Goal: Information Seeking & Learning: Check status

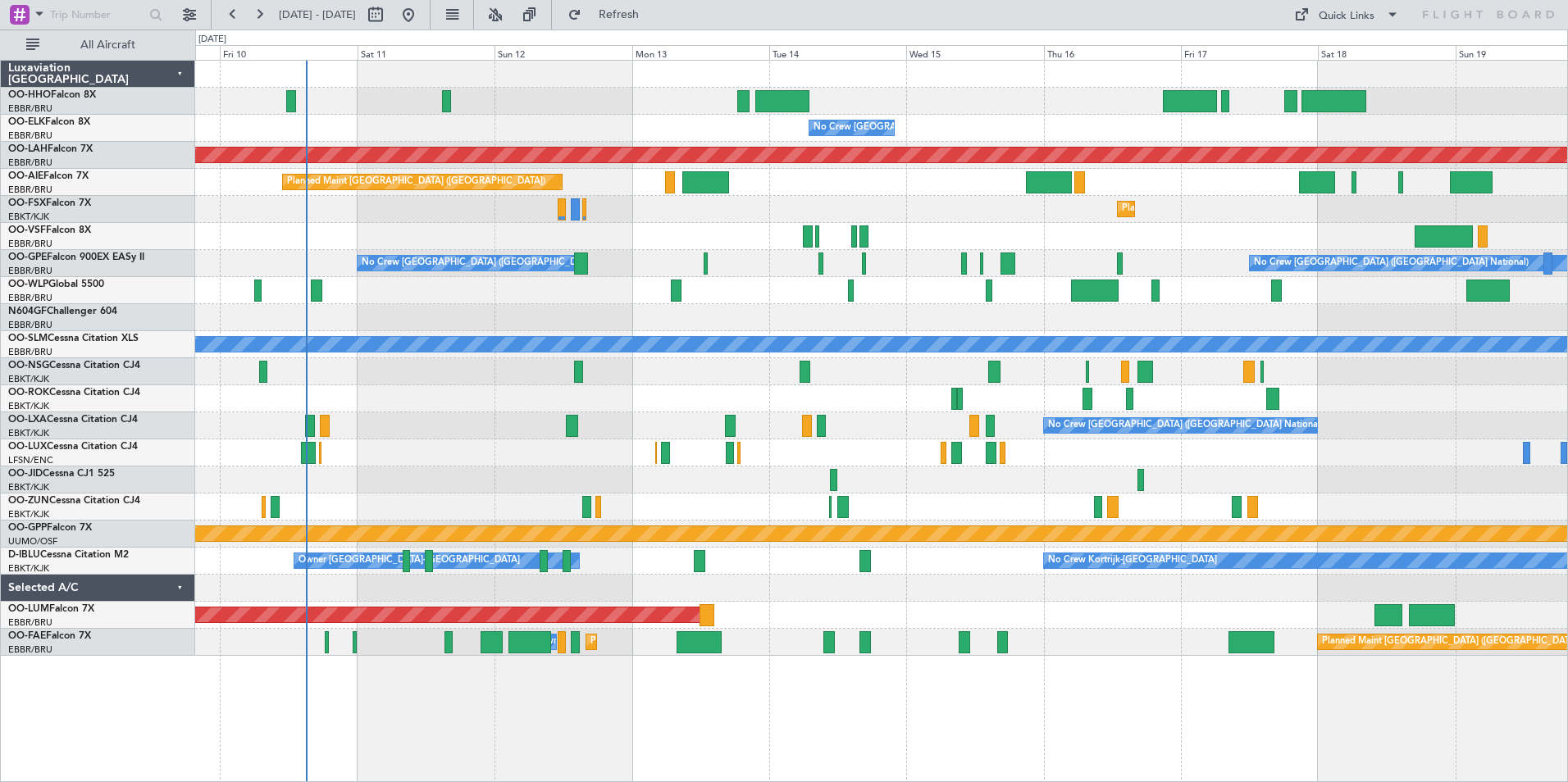
click at [745, 383] on div "Planned Maint Geneva (Cointrin) No Crew [GEOGRAPHIC_DATA] (Brussels National) P…" at bounding box center [881, 358] width 1372 height 595
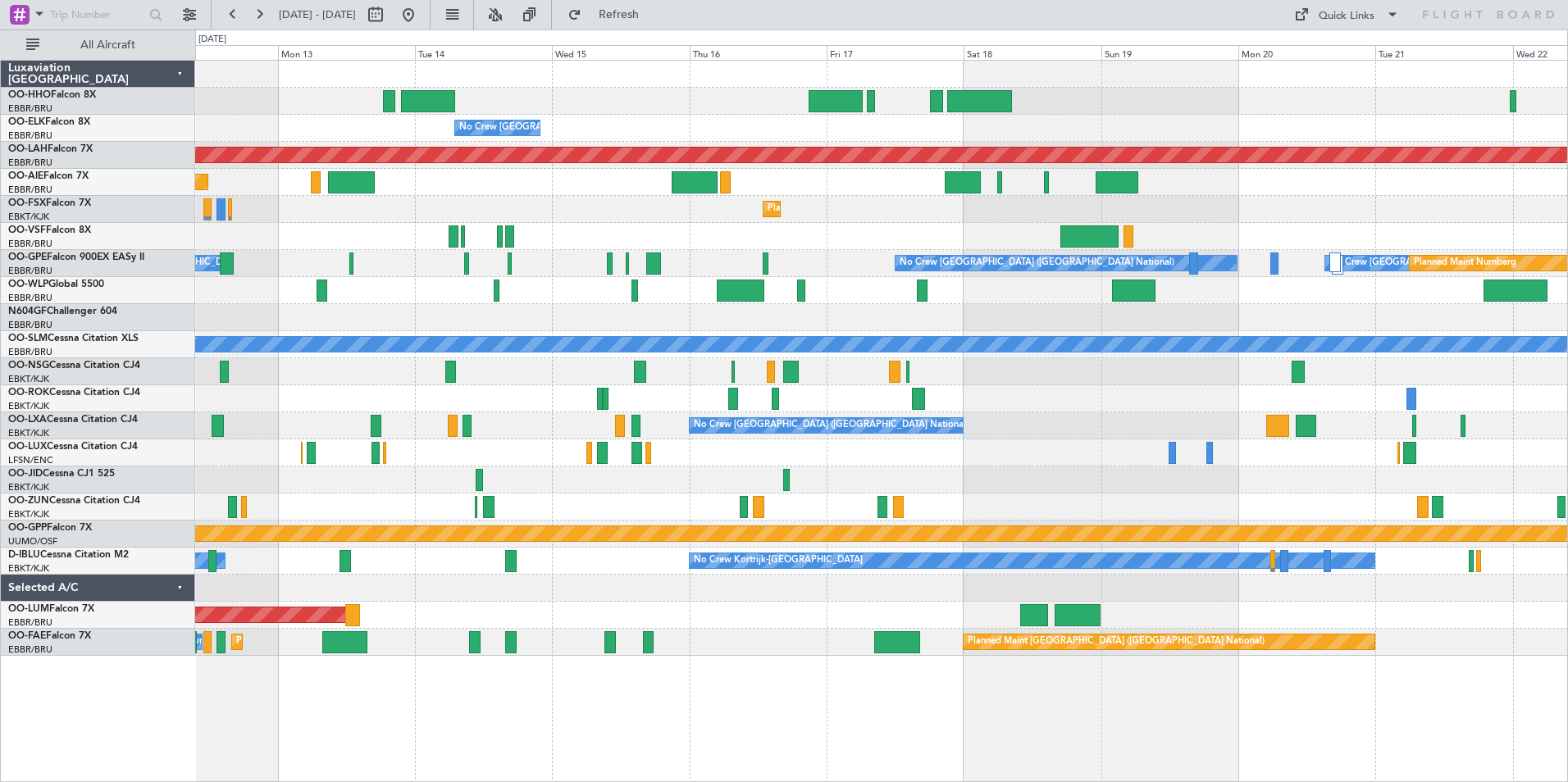
click at [1121, 426] on div "No Crew [GEOGRAPHIC_DATA] ([GEOGRAPHIC_DATA] National) Planned [GEOGRAPHIC_DATA…" at bounding box center [881, 358] width 1372 height 595
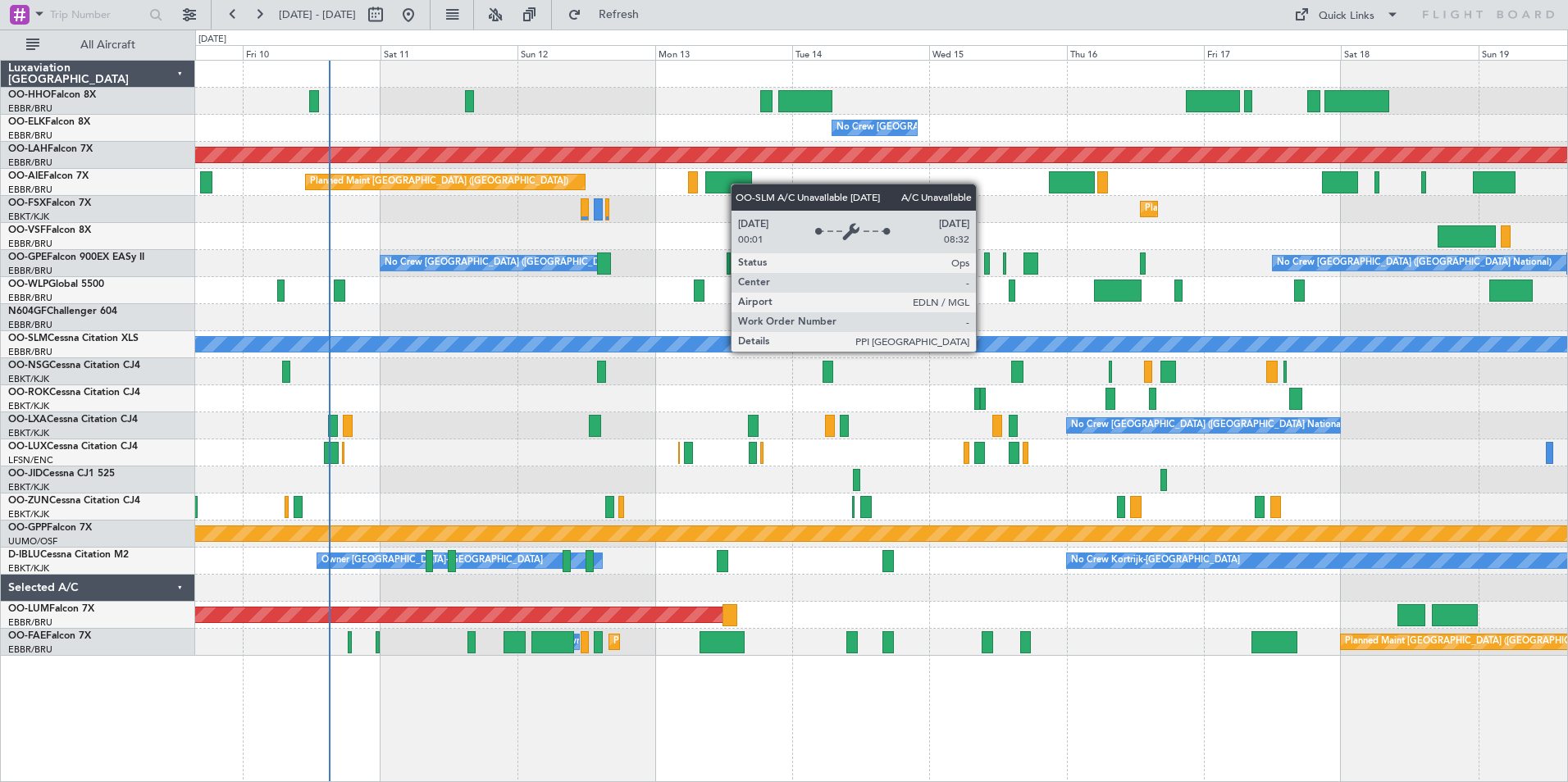
click at [1377, 351] on div "A/C Unavailable [GEOGRAPHIC_DATA]" at bounding box center [881, 344] width 4115 height 15
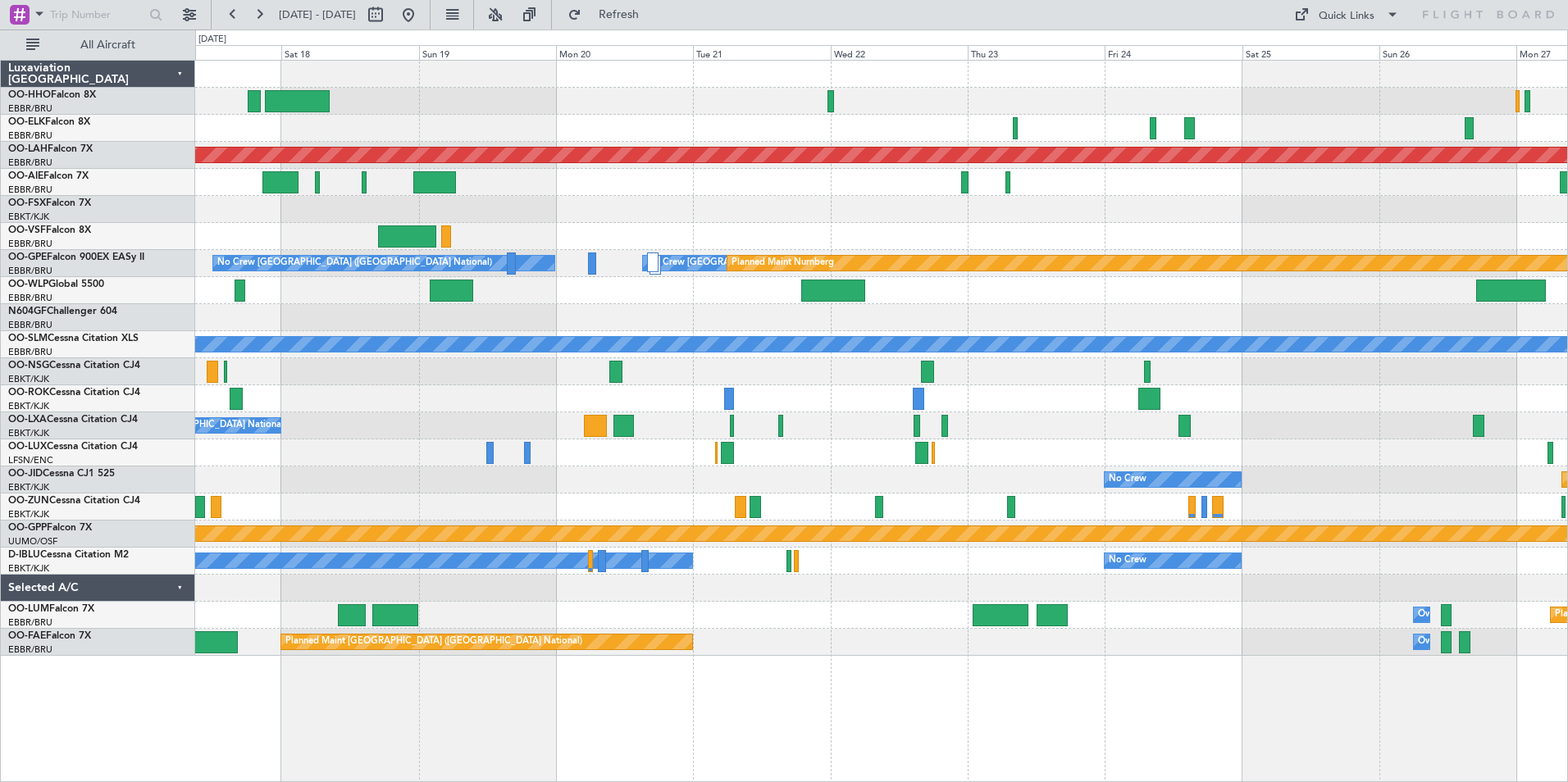
click at [0, 168] on html "[DATE] - [DATE] Refresh Quick Links All Aircraft No Crew [GEOGRAPHIC_DATA] (Bru…" at bounding box center [784, 391] width 1568 height 782
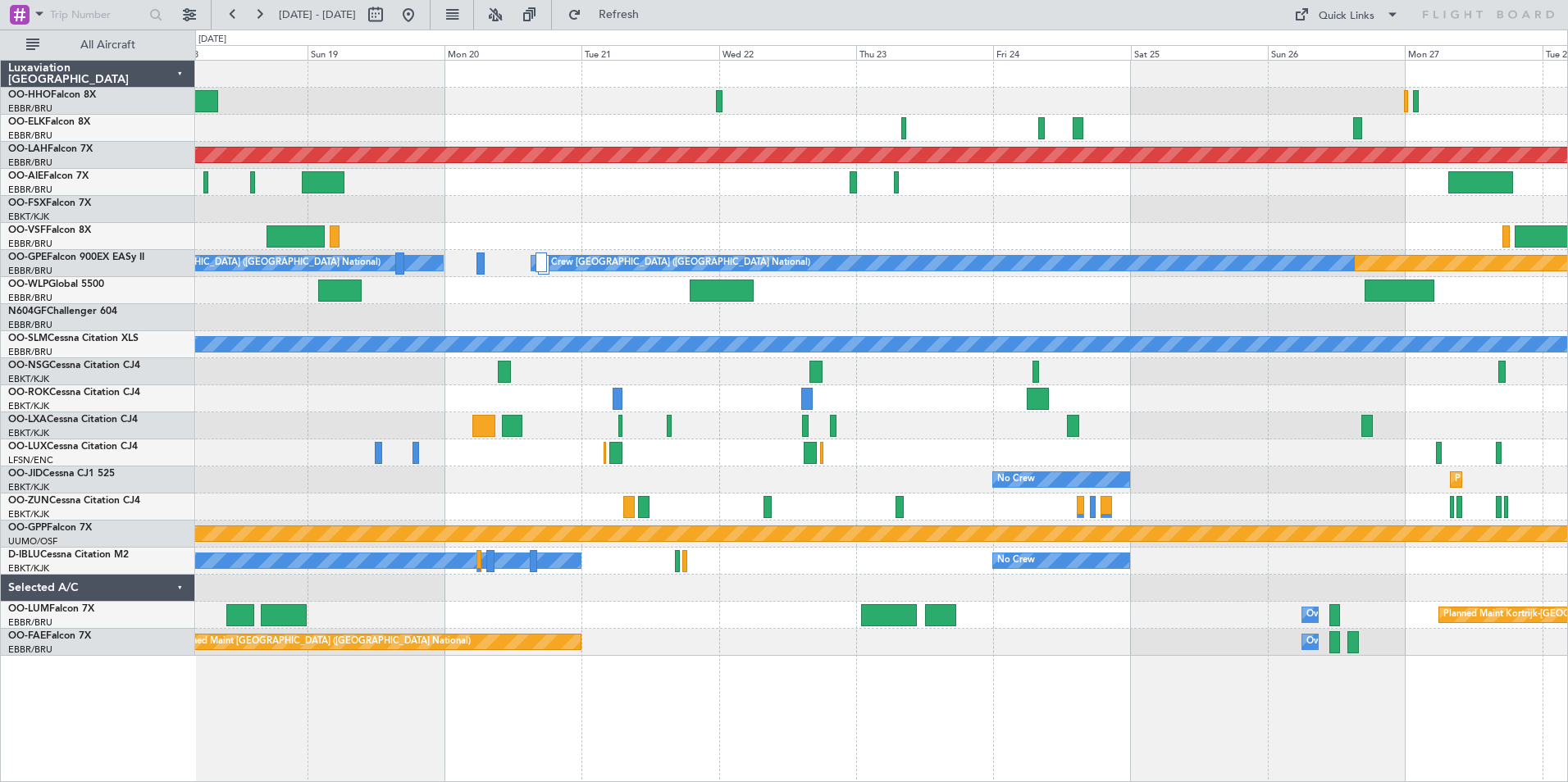
click at [1333, 496] on div at bounding box center [881, 507] width 1372 height 27
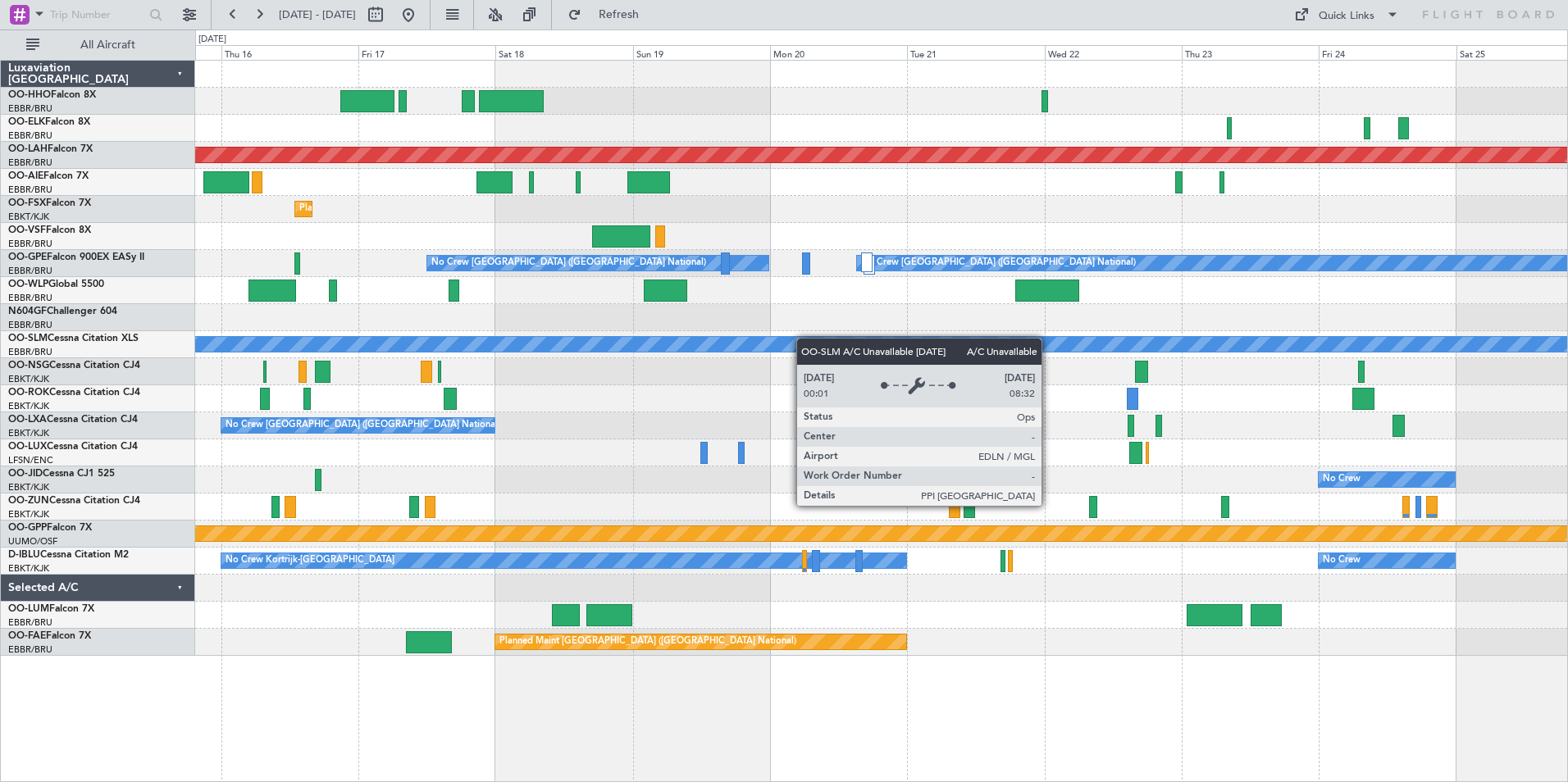
click at [873, 341] on div "No Crew [GEOGRAPHIC_DATA] ([GEOGRAPHIC_DATA] National) Planned [GEOGRAPHIC_DATA…" at bounding box center [881, 358] width 1372 height 595
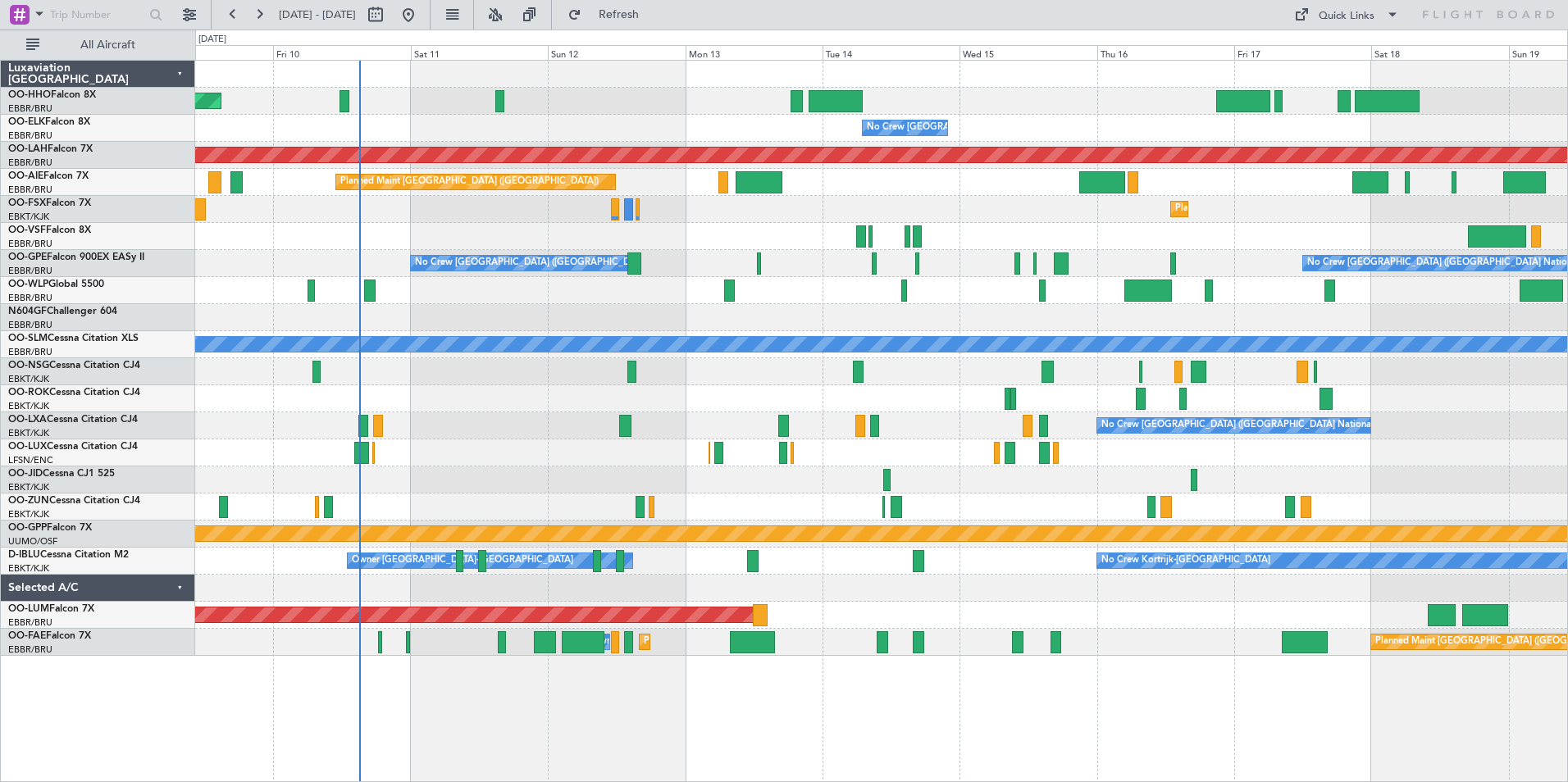
click at [1218, 379] on div at bounding box center [881, 371] width 1372 height 27
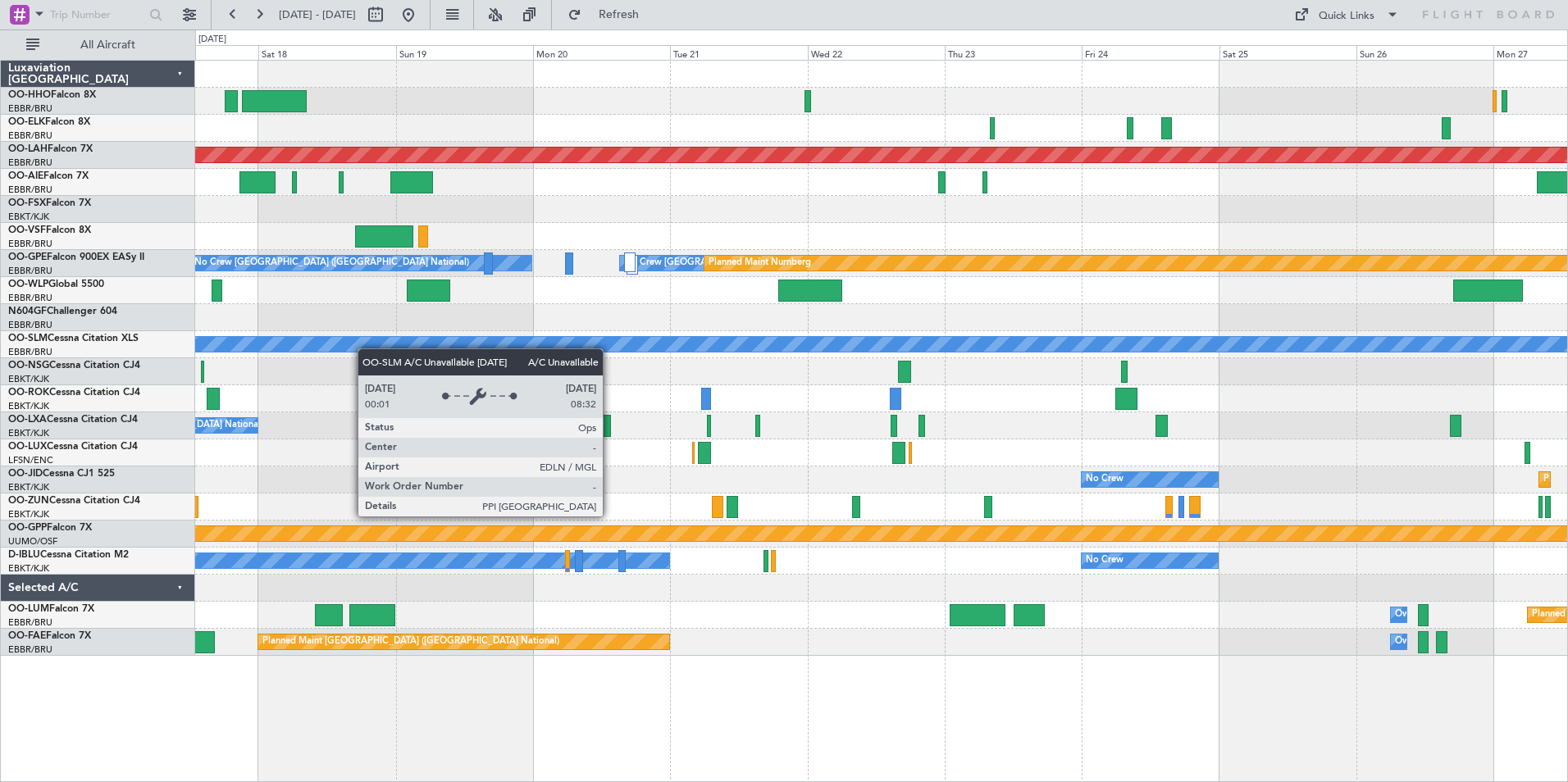
click at [327, 342] on div "Planned Maint [PERSON_NAME]-[GEOGRAPHIC_DATA][PERSON_NAME] ([GEOGRAPHIC_DATA][P…" at bounding box center [881, 358] width 1372 height 595
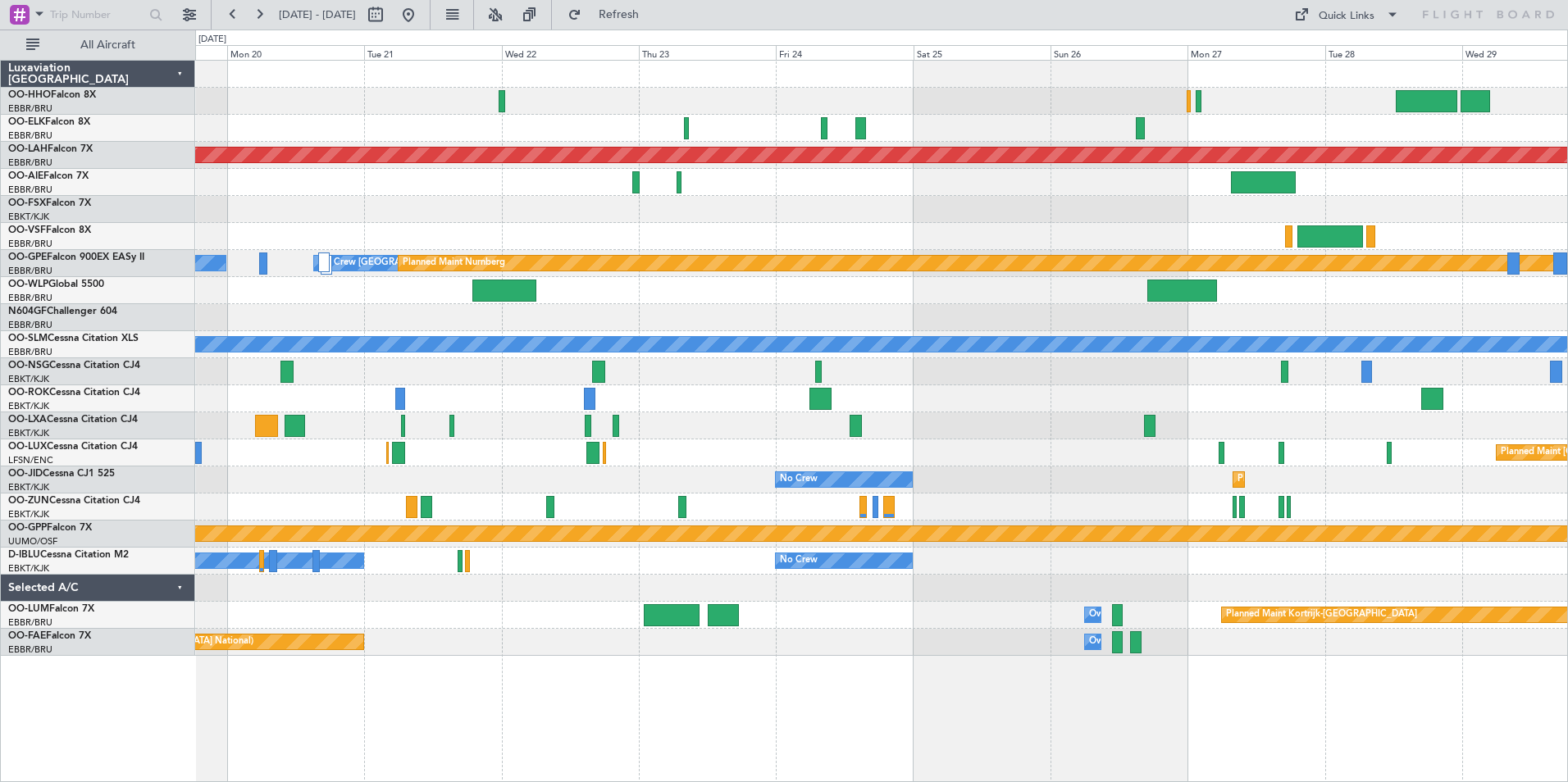
click at [1096, 455] on div "Planned Maint Paris (Le Bourget)" at bounding box center [881, 453] width 1372 height 27
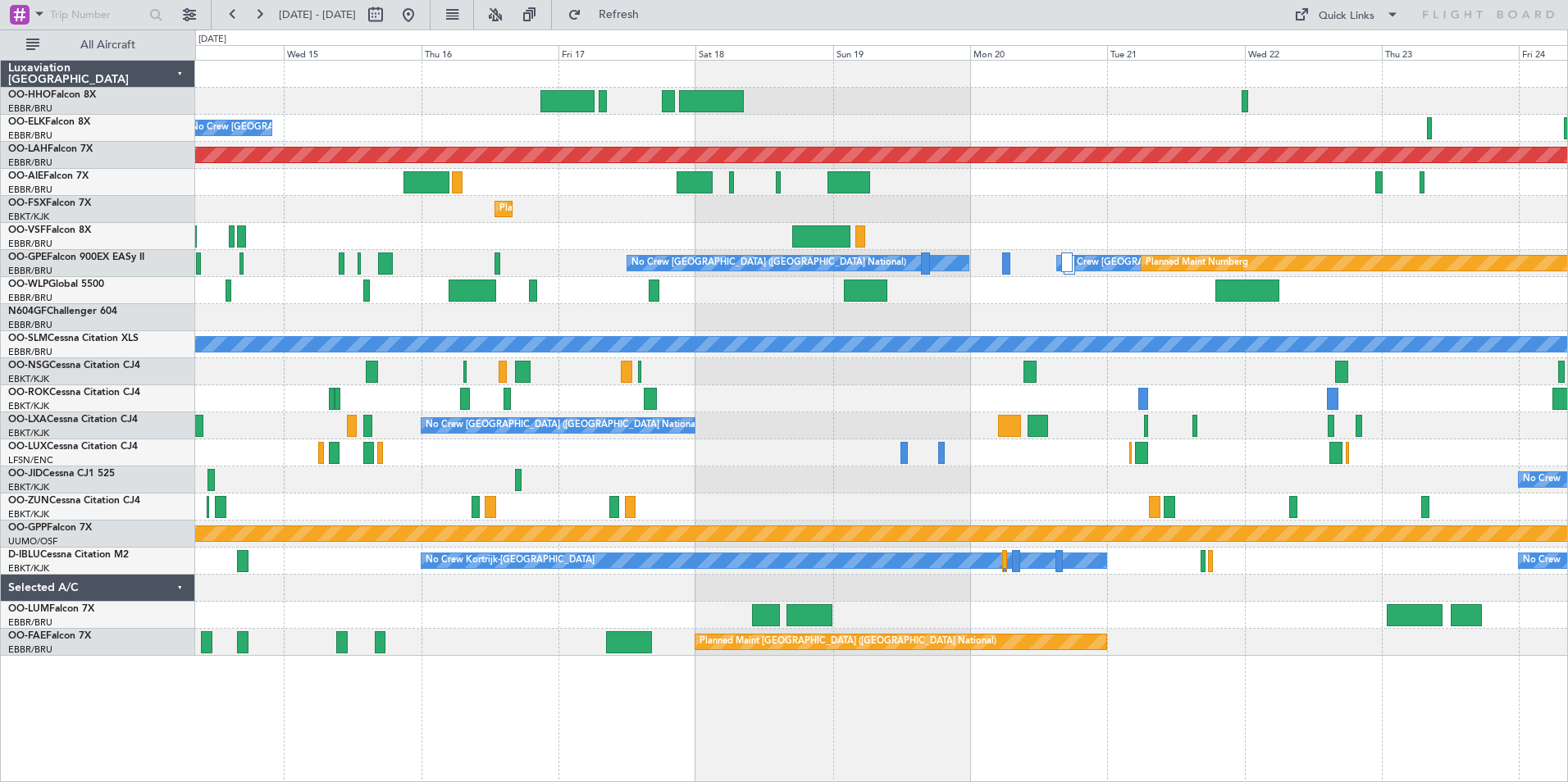
click at [1567, 389] on html "19 Oct 2025 - 29 Oct 2025 Refresh Quick Links All Aircraft No Crew Brussels (Br…" at bounding box center [784, 391] width 1568 height 782
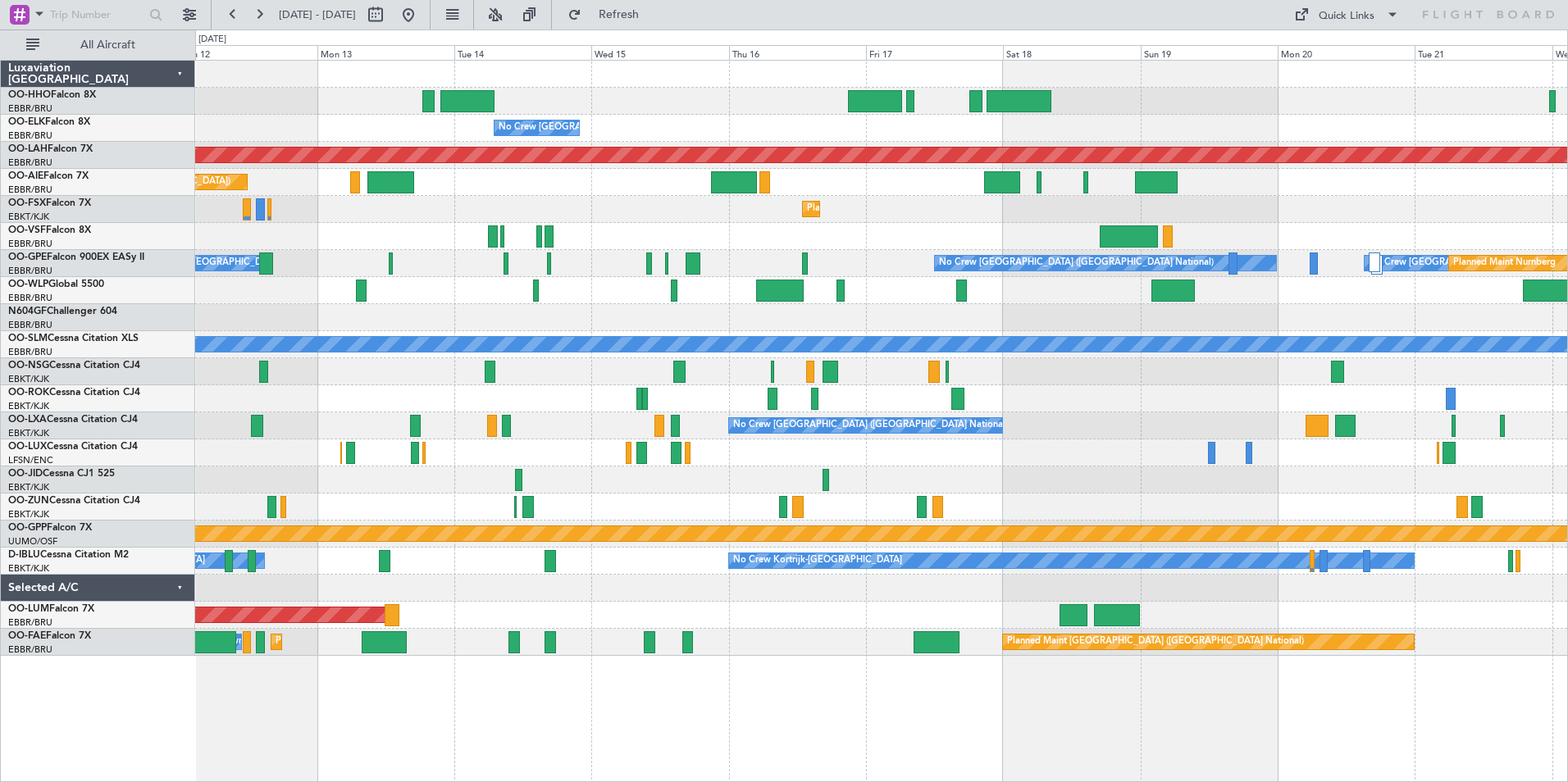
click at [1249, 438] on div "No Crew [GEOGRAPHIC_DATA] ([GEOGRAPHIC_DATA] National)" at bounding box center [881, 426] width 1372 height 27
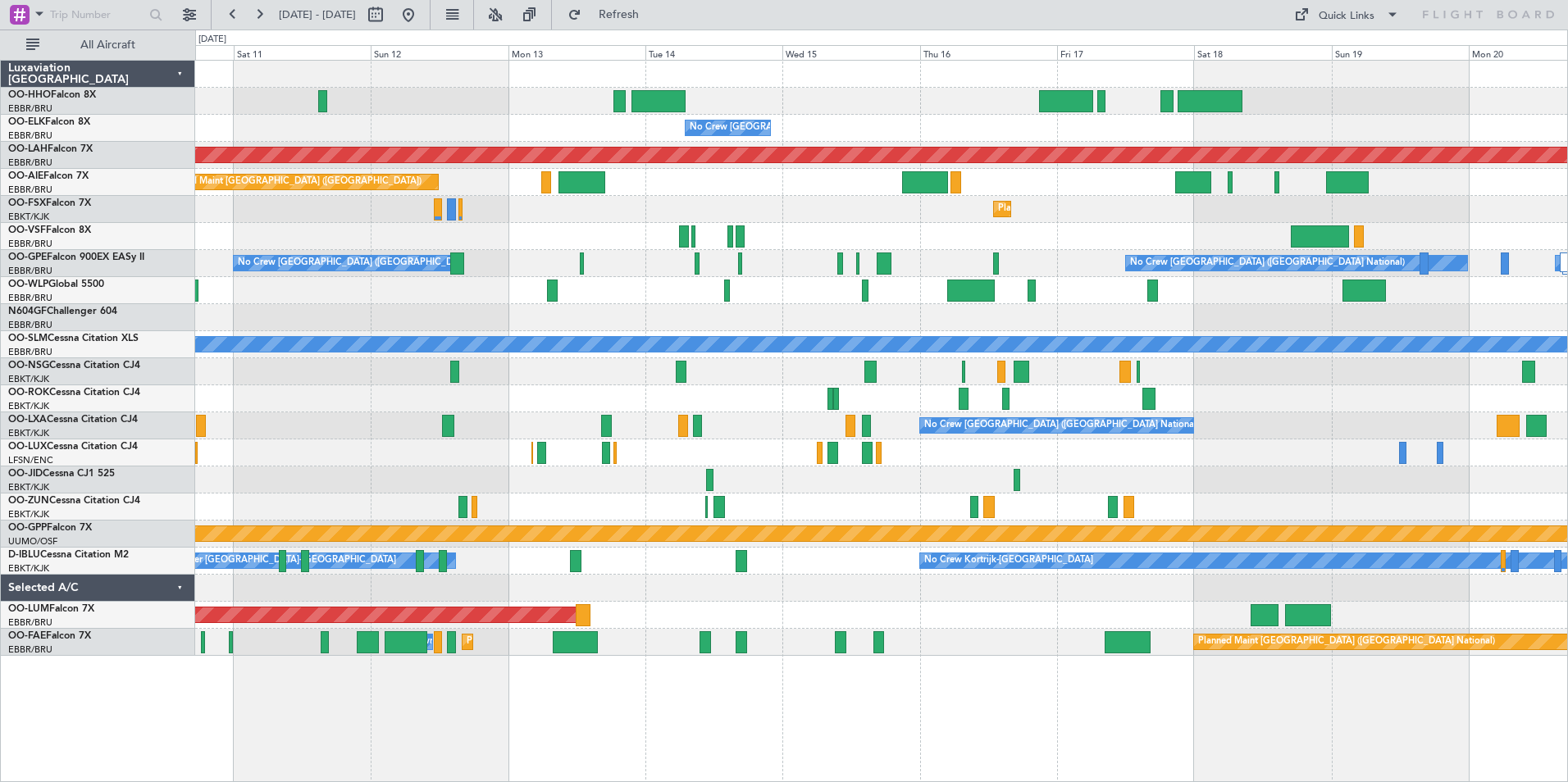
click at [351, 388] on div at bounding box center [881, 399] width 1372 height 27
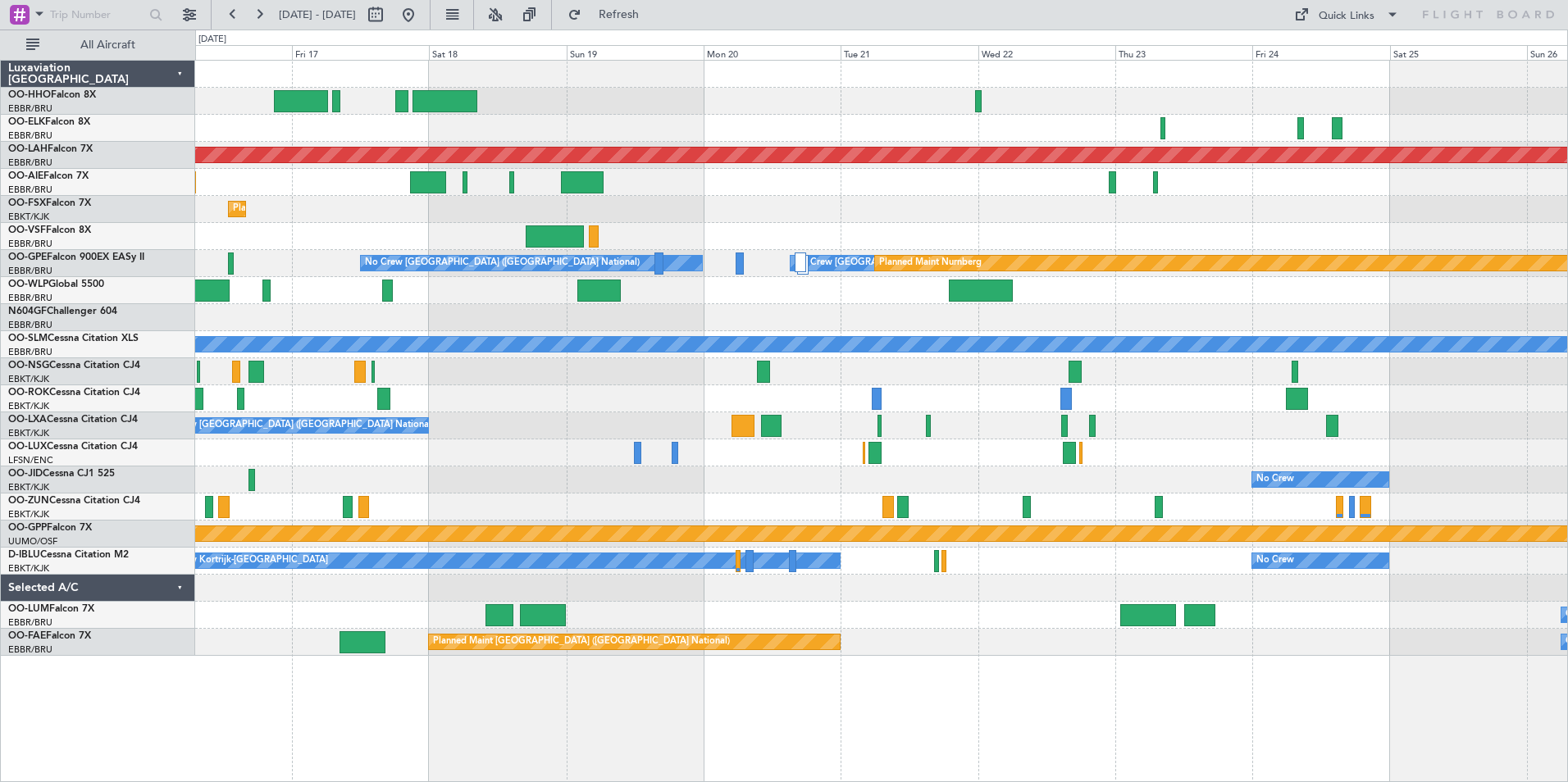
click at [541, 427] on div "No Crew Brussels (Brussels National) Planned Maint Alton-st Louis (St Louis Reg…" at bounding box center [881, 358] width 1372 height 595
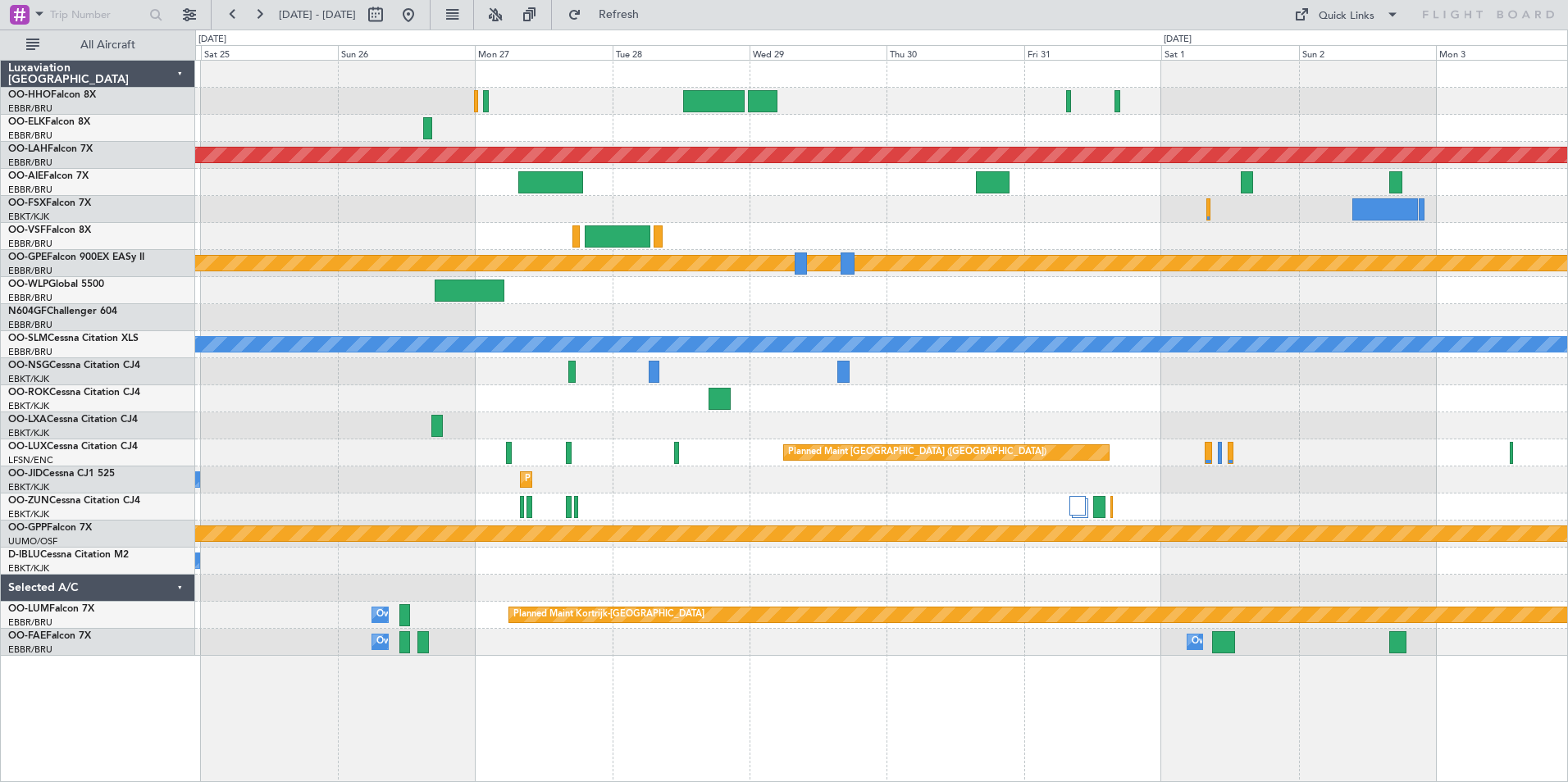
click at [225, 354] on div "Planned Maint Alton-st Louis (St Louis Regl) No Crew Brussels (Brussels Nationa…" at bounding box center [881, 358] width 1372 height 595
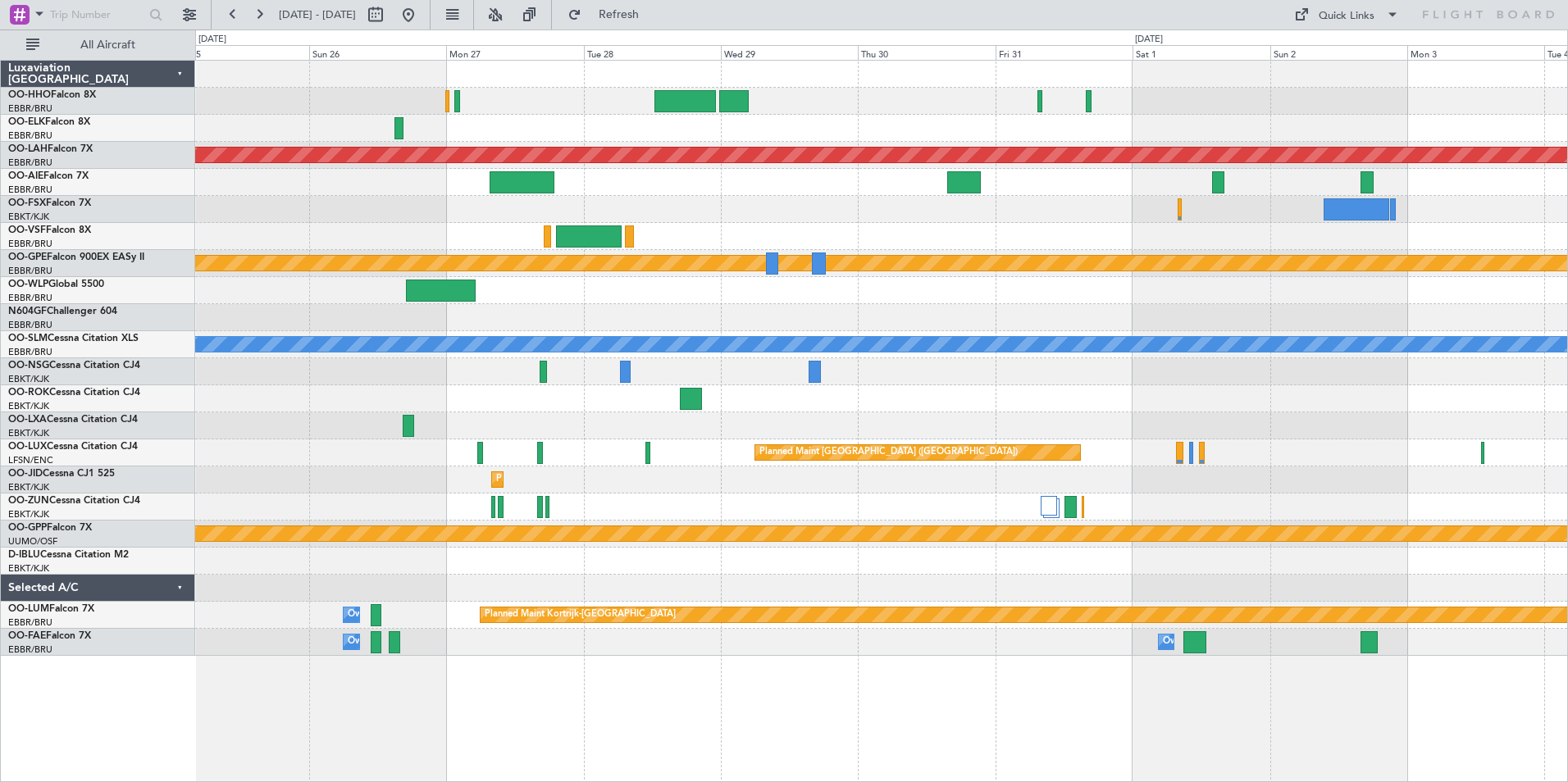
click at [1332, 344] on div "Planned Maint Alton-st Louis (St Louis Regl) No Crew Brussels (Brussels Nationa…" at bounding box center [881, 358] width 1372 height 595
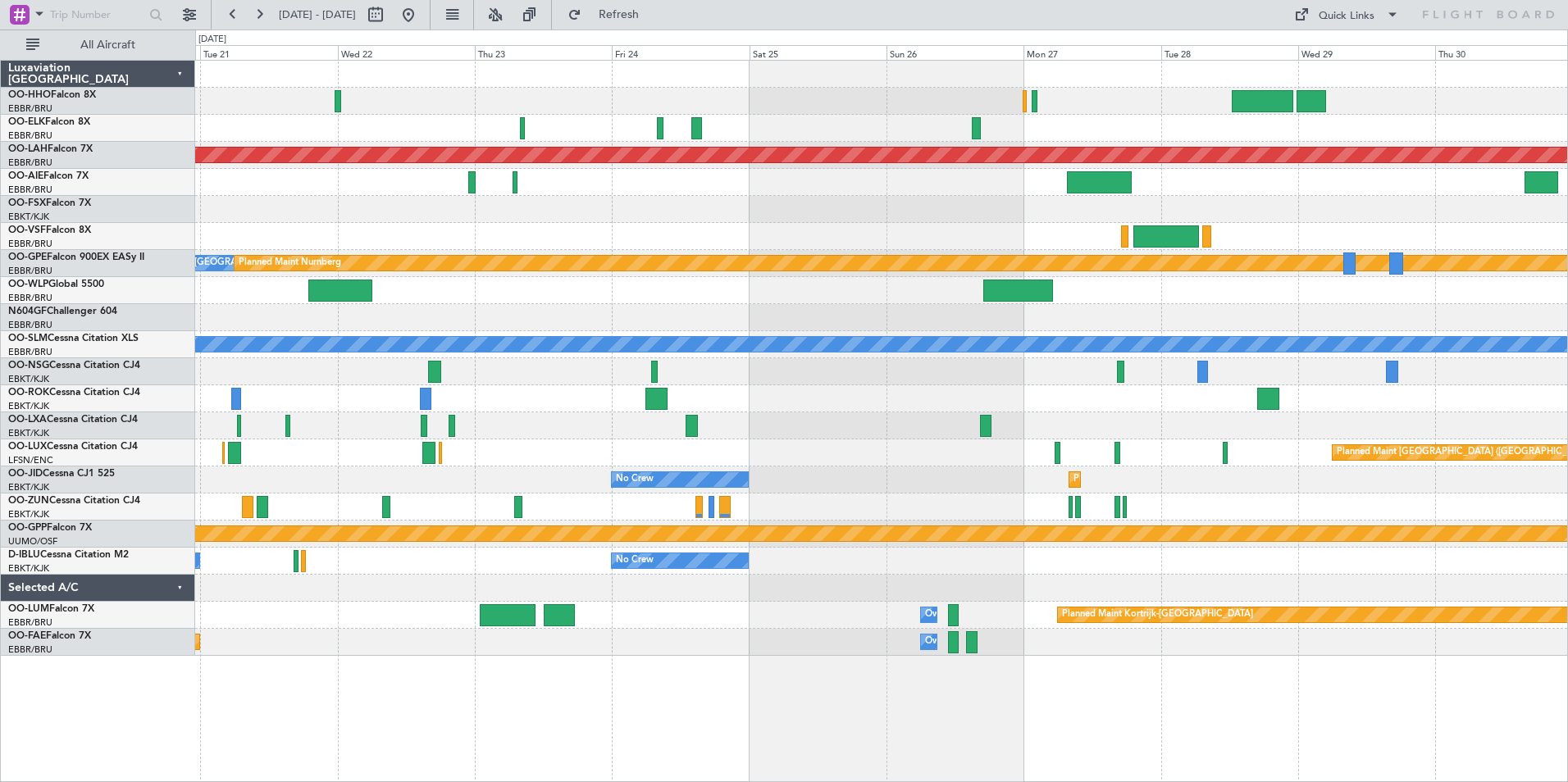
click at [1176, 350] on div "Planned Maint Alton-st Louis (St Louis Regl) No Crew Brussels (Brussels Nationa…" at bounding box center [881, 358] width 1372 height 595
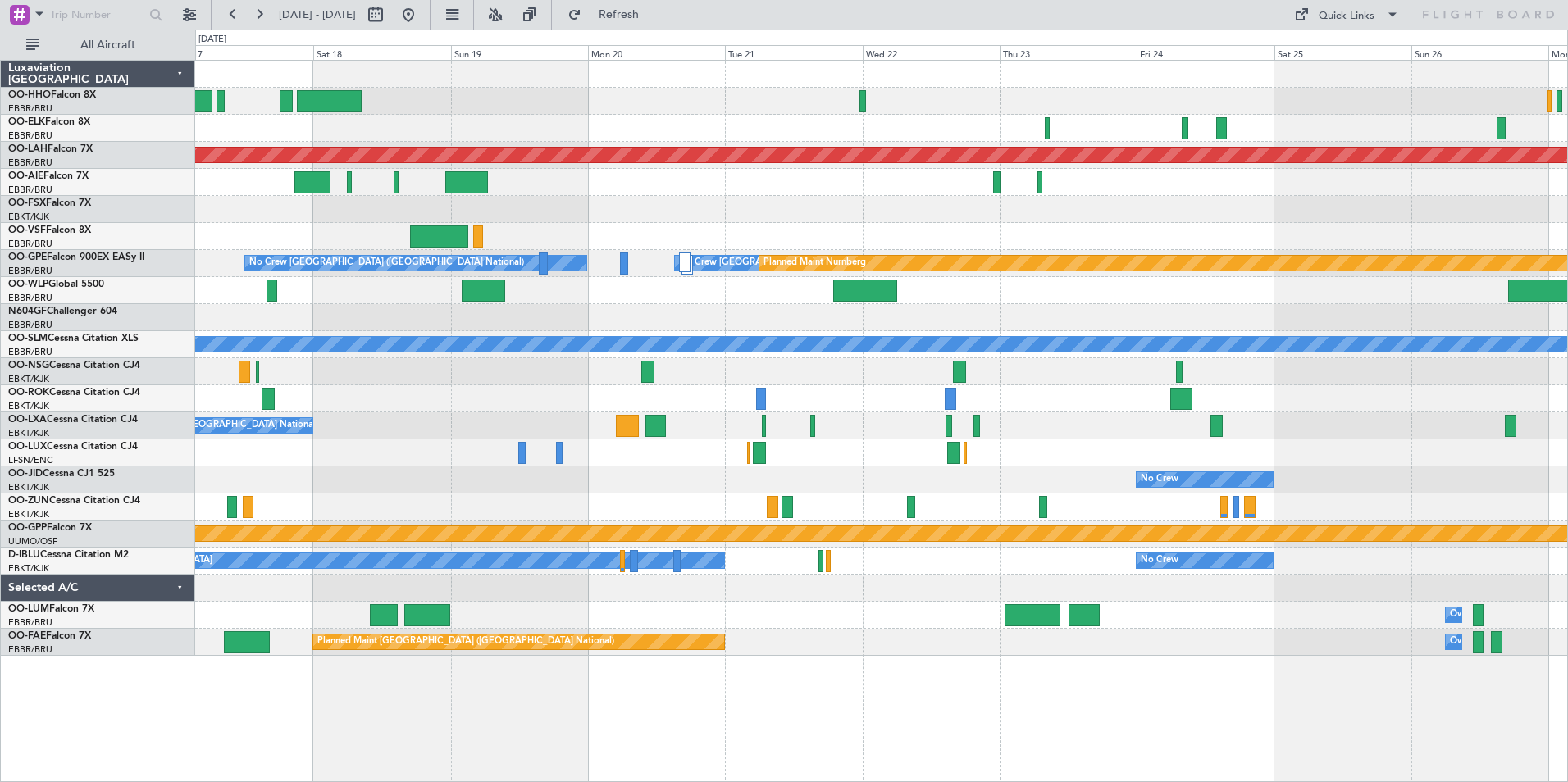
click at [1085, 358] on div at bounding box center [881, 371] width 1372 height 27
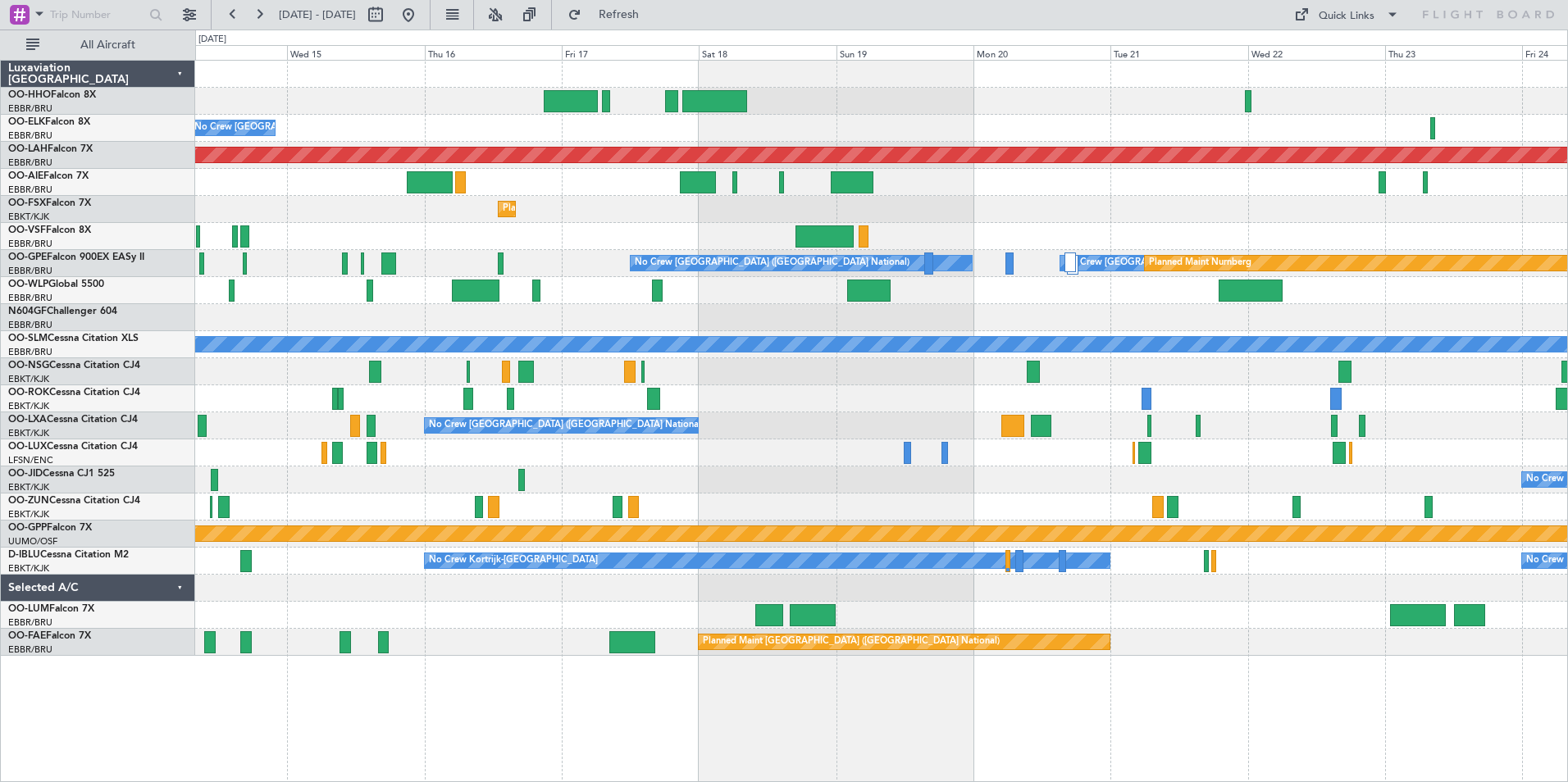
click at [1098, 302] on div "No Crew Brussels (Brussels National) Planned Maint Alton-st Louis (St Louis Reg…" at bounding box center [881, 358] width 1372 height 595
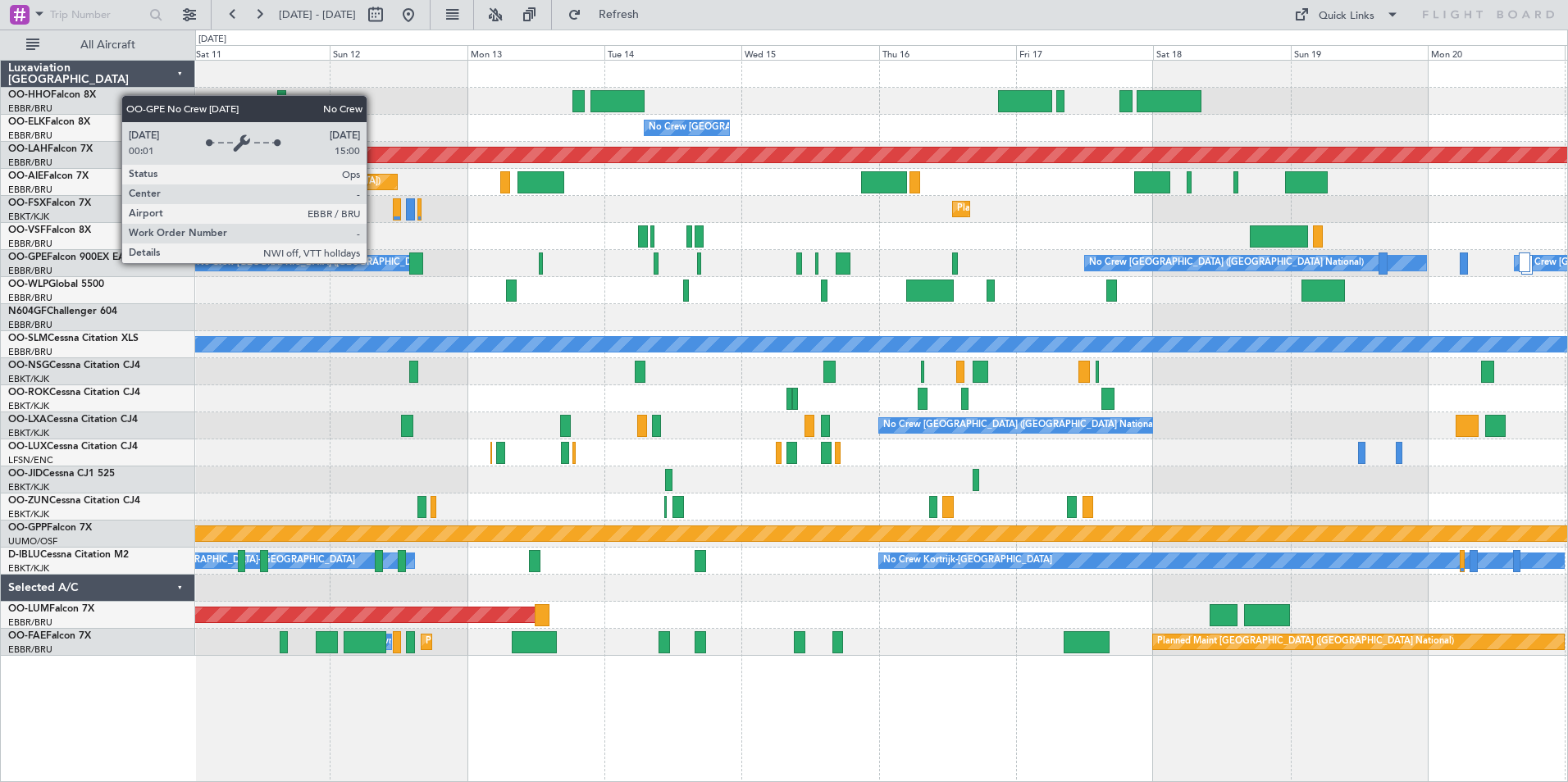
click at [543, 273] on div at bounding box center [541, 263] width 4 height 22
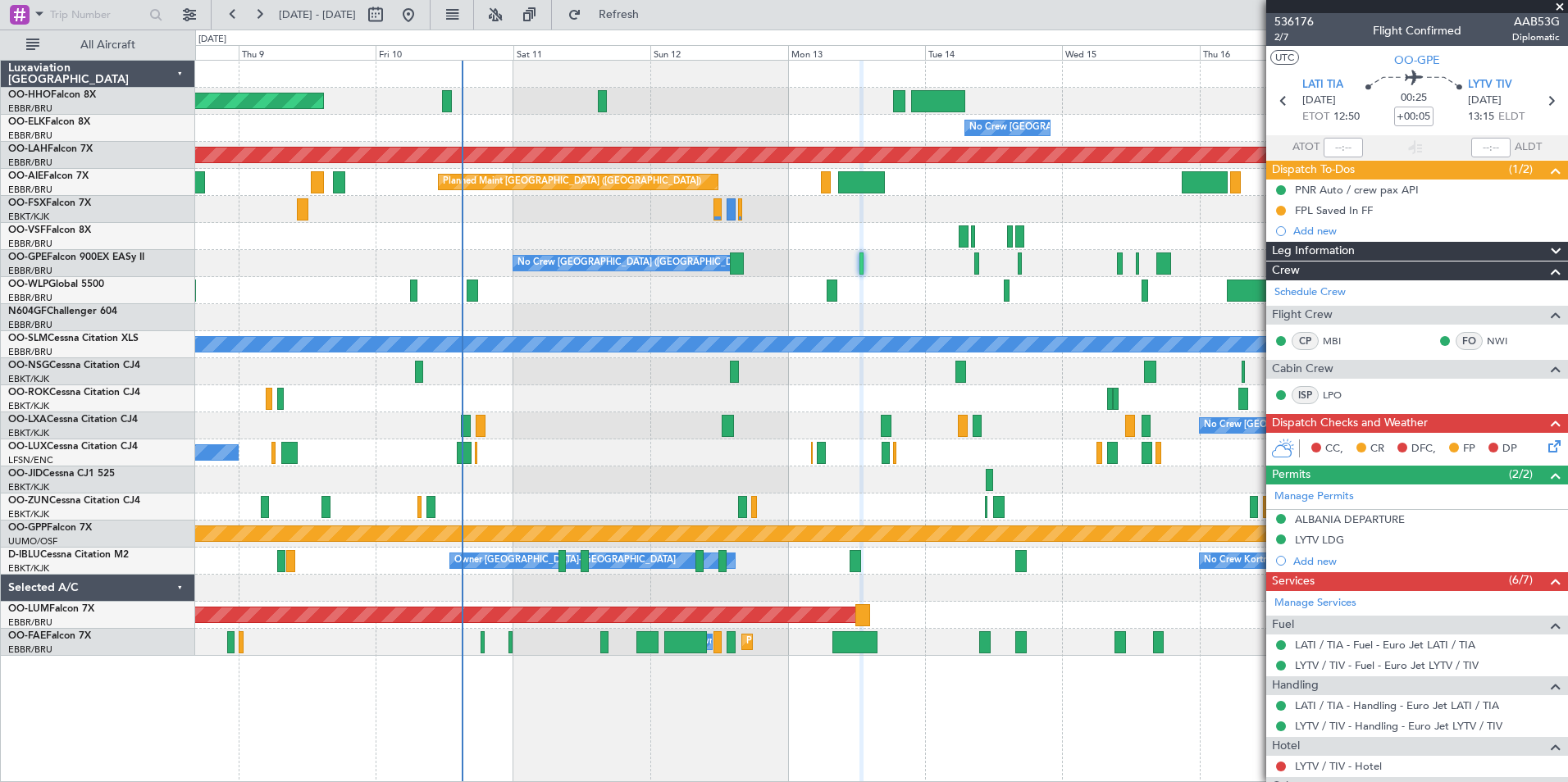
click at [1559, 3] on span at bounding box center [1560, 8] width 17 height 15
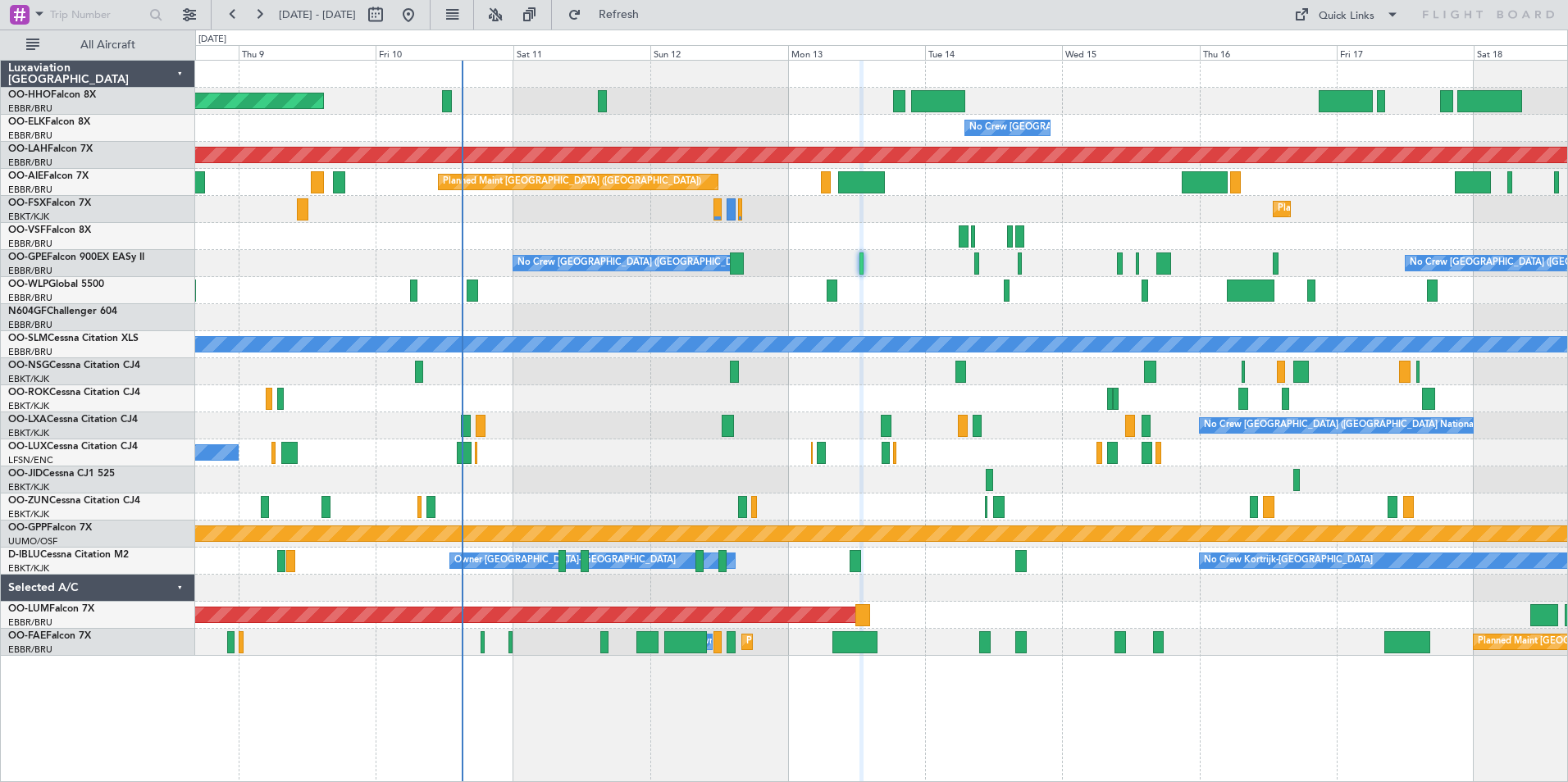
type input "0"
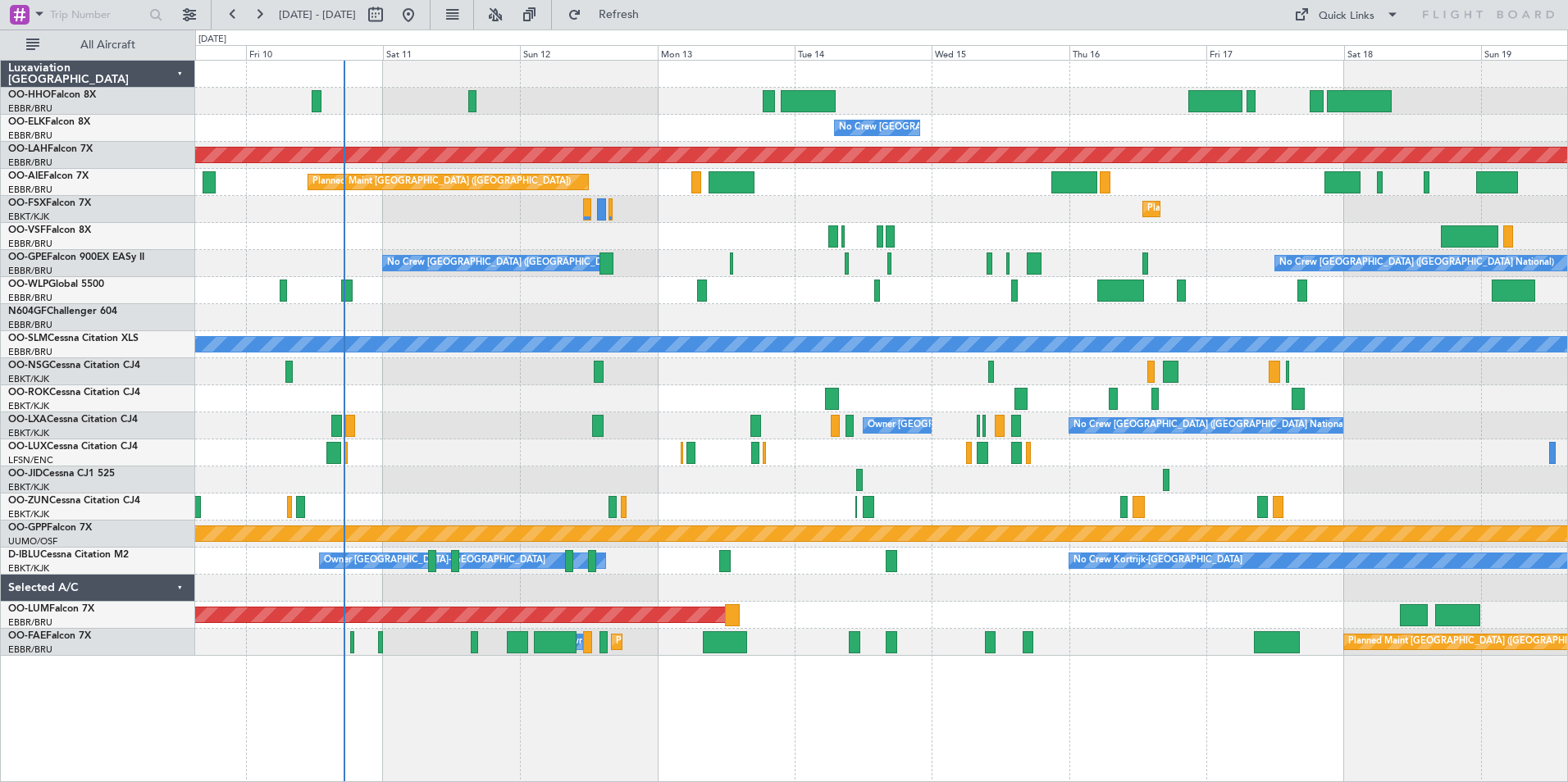
click at [945, 696] on div "Planned Maint Geneva (Cointrin) No Crew [GEOGRAPHIC_DATA] (Brussels National) P…" at bounding box center [881, 421] width 1373 height 722
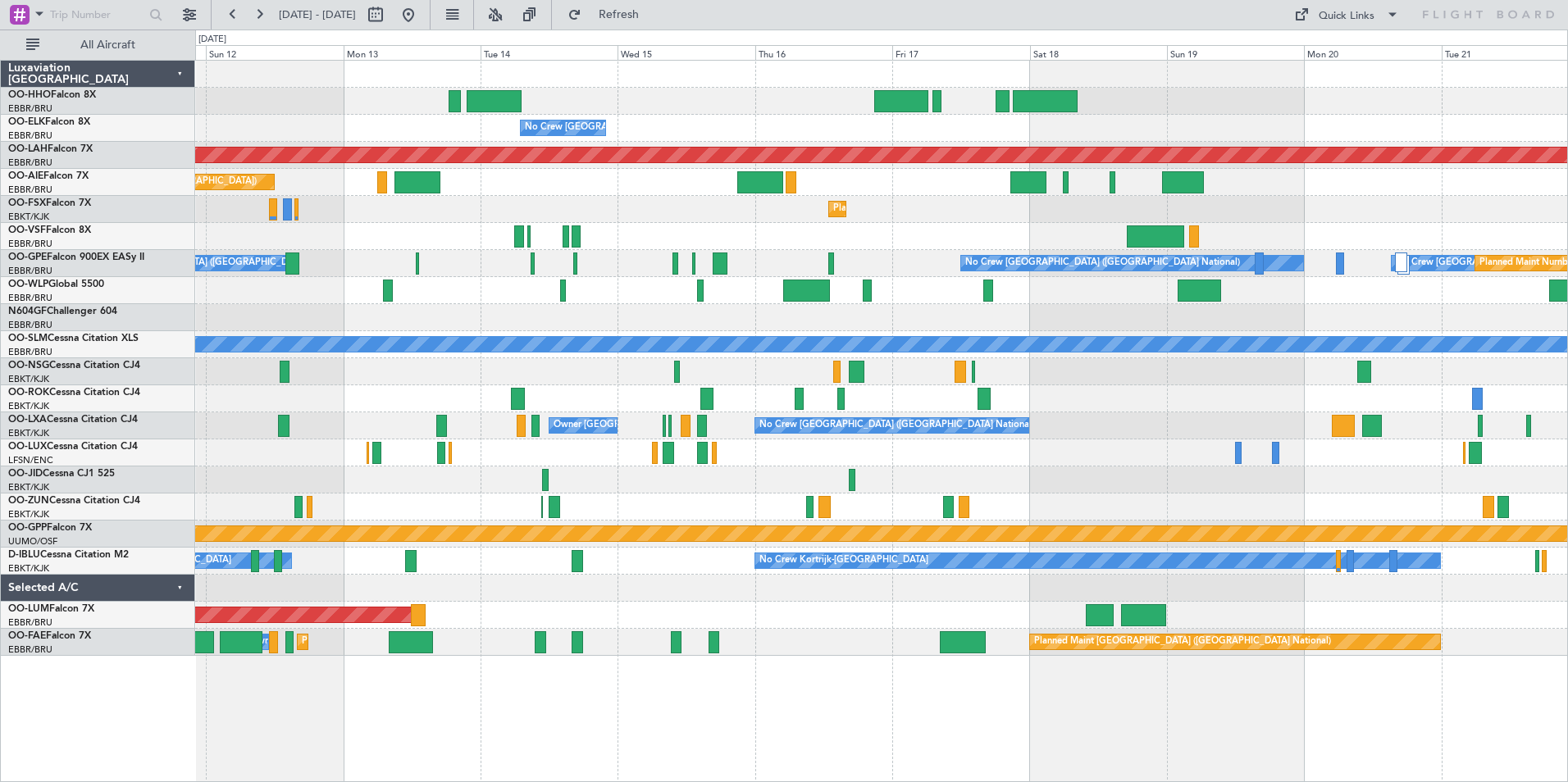
click at [1067, 660] on div "Planned Maint Geneva (Cointrin) No Crew [GEOGRAPHIC_DATA] (Brussels National) P…" at bounding box center [881, 421] width 1373 height 722
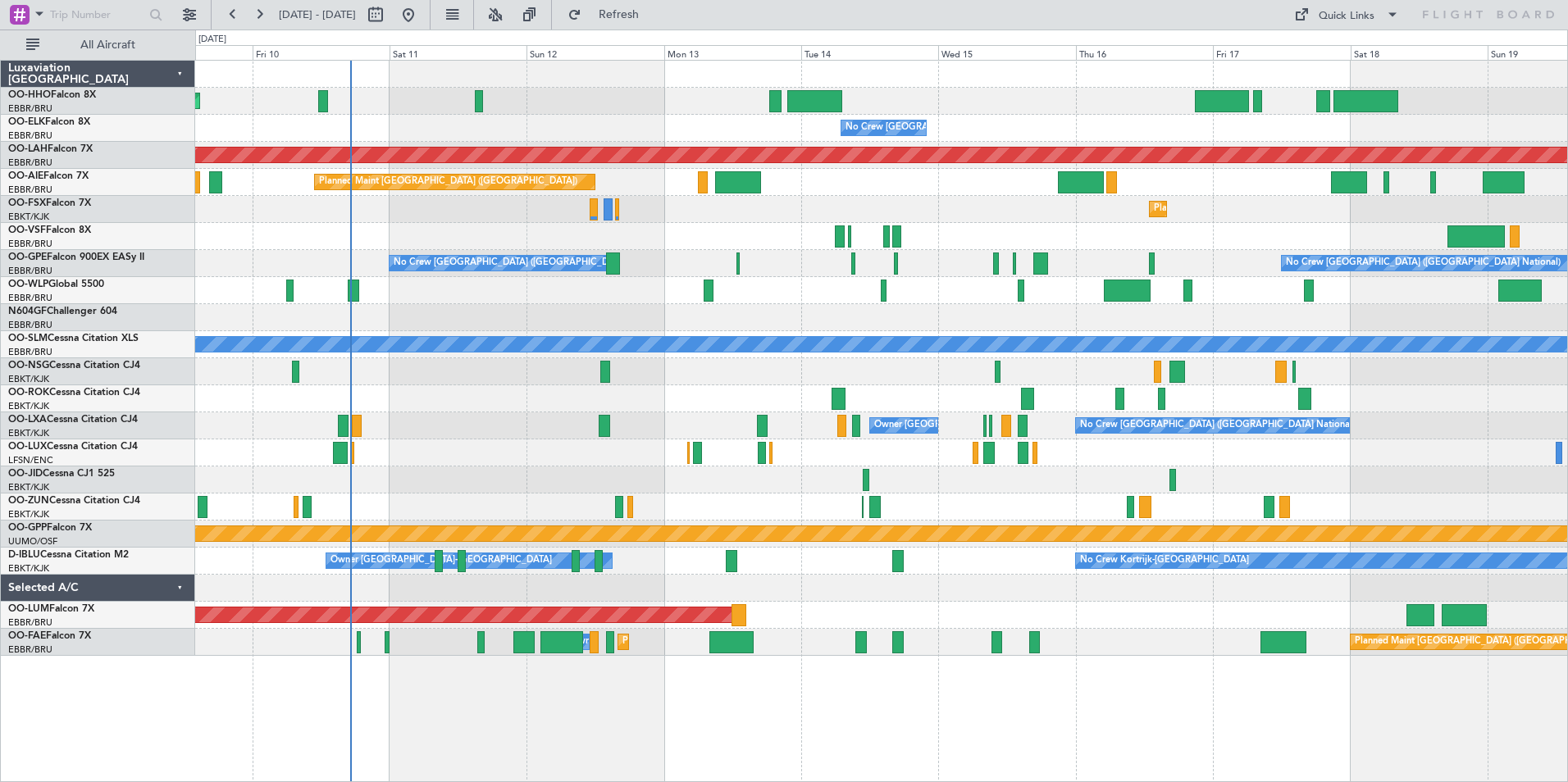
click at [1332, 547] on div "Planned Maint Geneva (Cointrin) No Crew [GEOGRAPHIC_DATA] (Brussels National) P…" at bounding box center [881, 358] width 1372 height 595
